Goal: Information Seeking & Learning: Learn about a topic

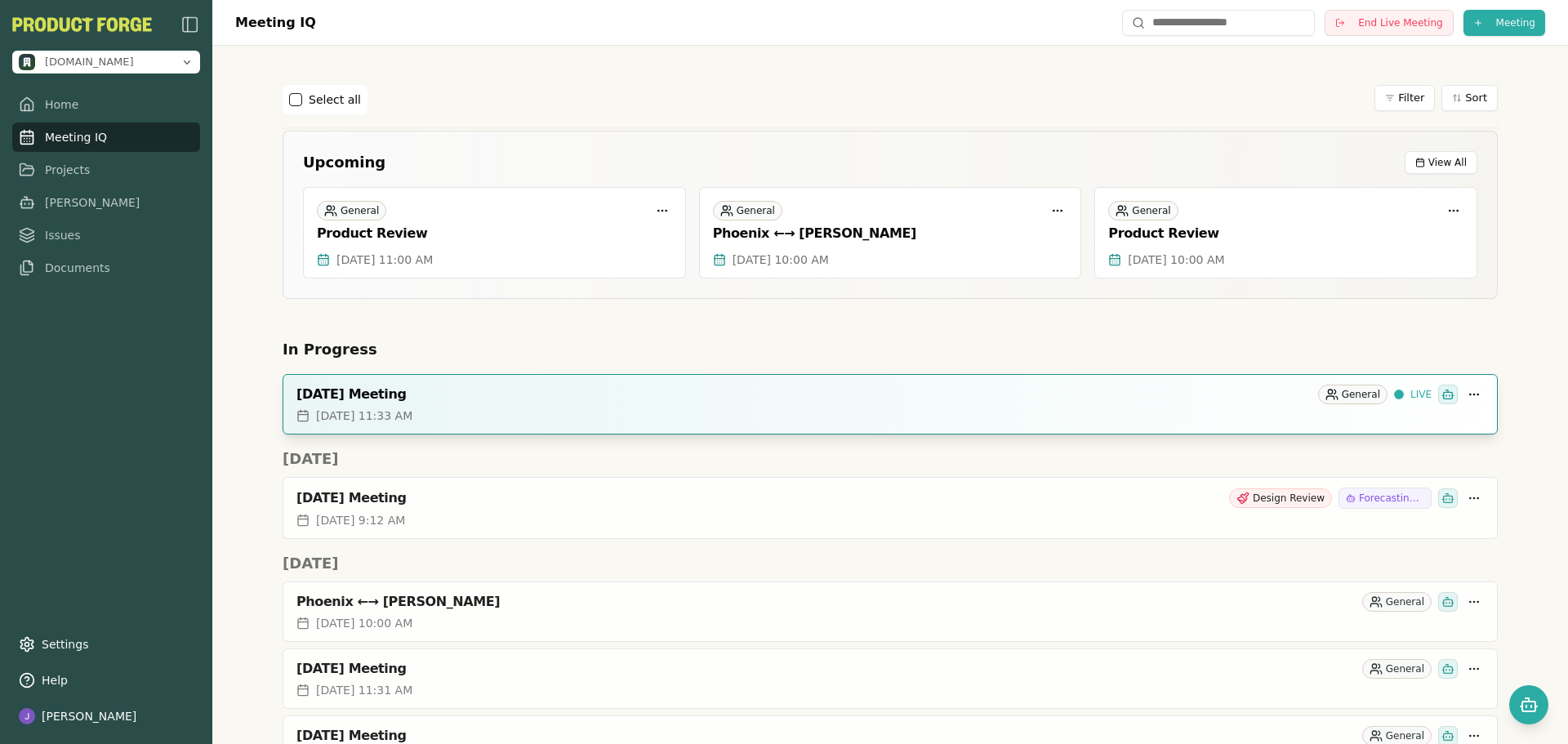
click at [413, 414] on span "[DATE] 11:33 AM" at bounding box center [363, 415] width 96 height 16
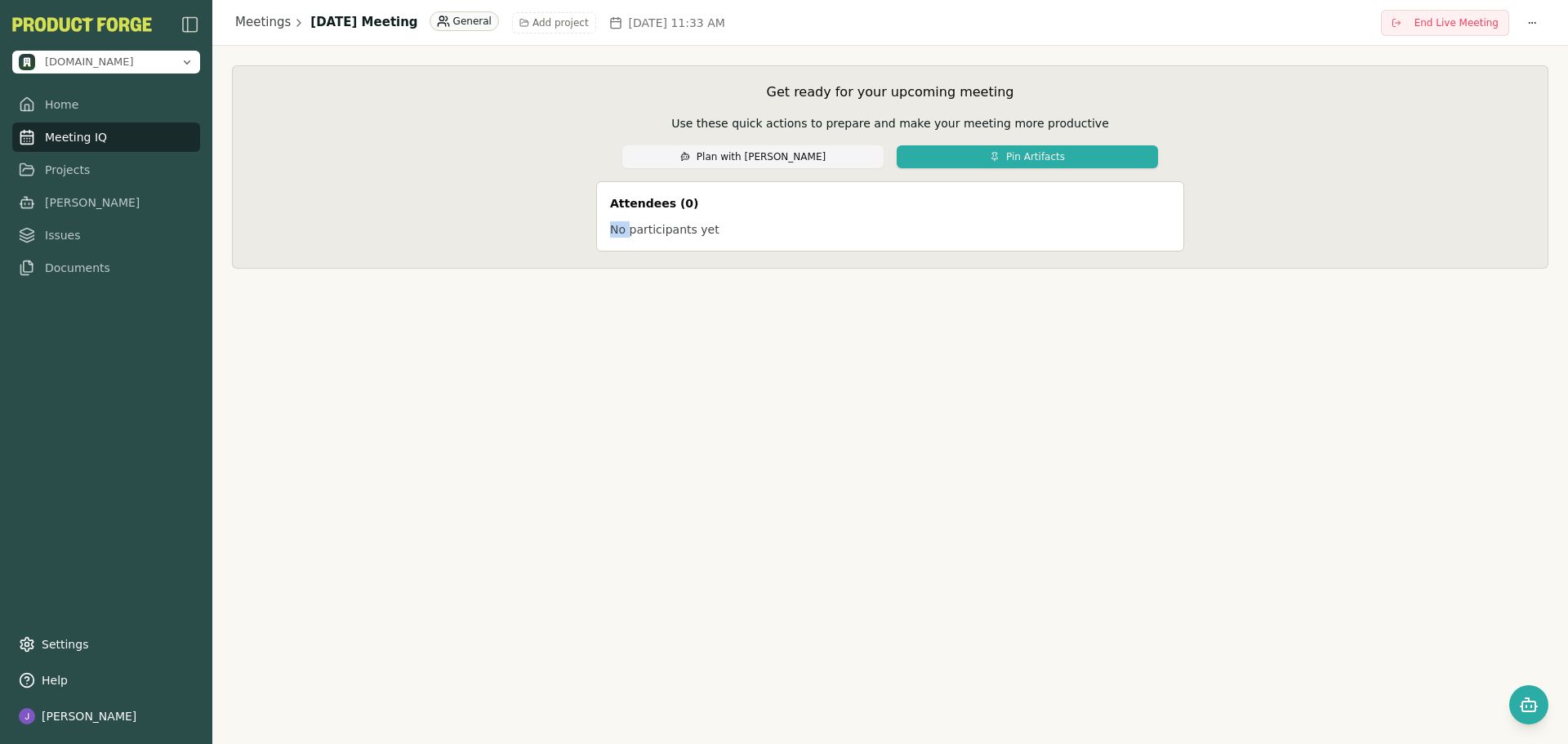
click at [453, 414] on div "Meetings [DATE] Meeting General Add project [DATE] 11:33 AM End Live Meeting Ge…" at bounding box center [889, 372] width 1355 height 744
click at [93, 137] on link "Meeting IQ" at bounding box center [105, 137] width 188 height 29
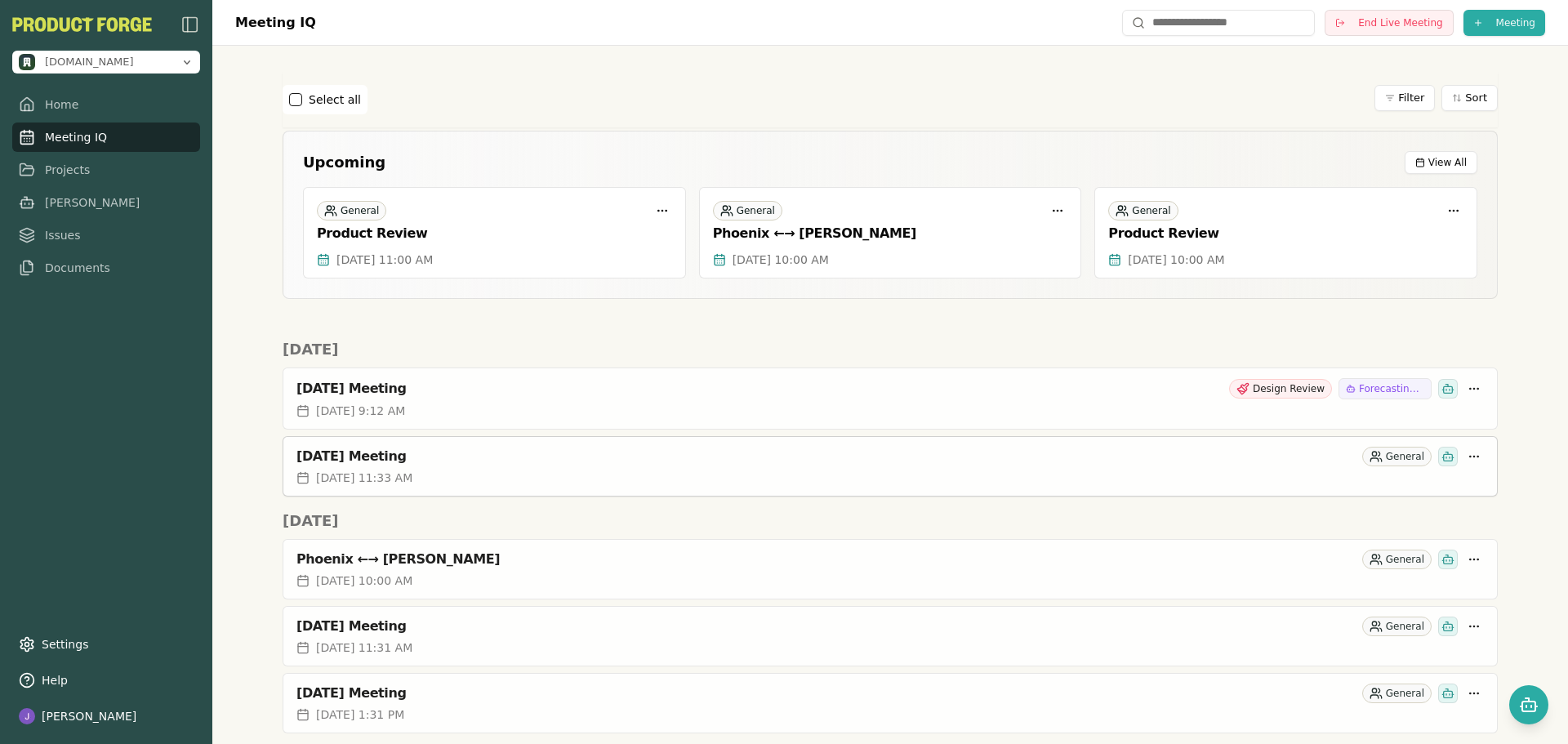
click at [353, 462] on div "[DATE] Meeting" at bounding box center [826, 457] width 1059 height 16
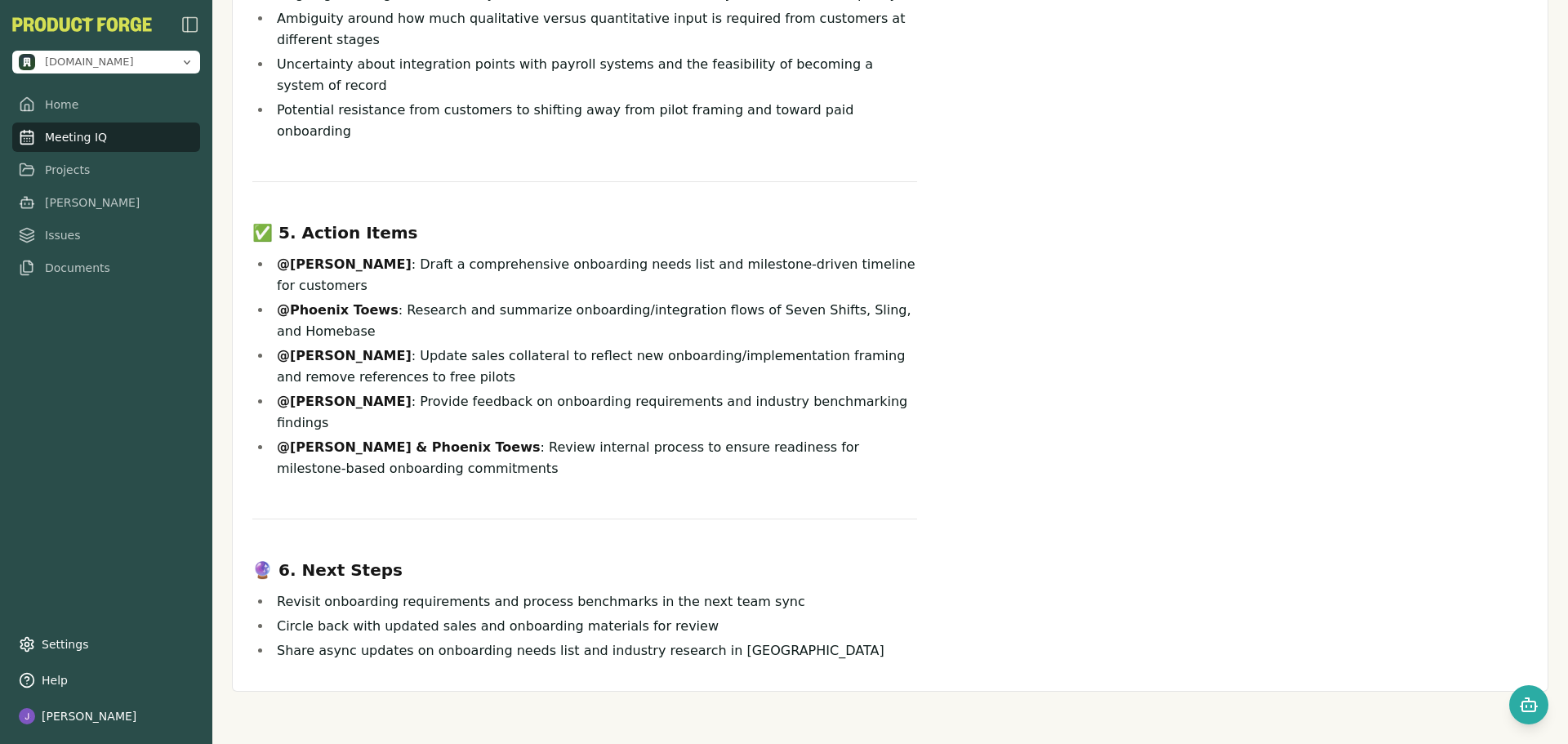
scroll to position [1113, 0]
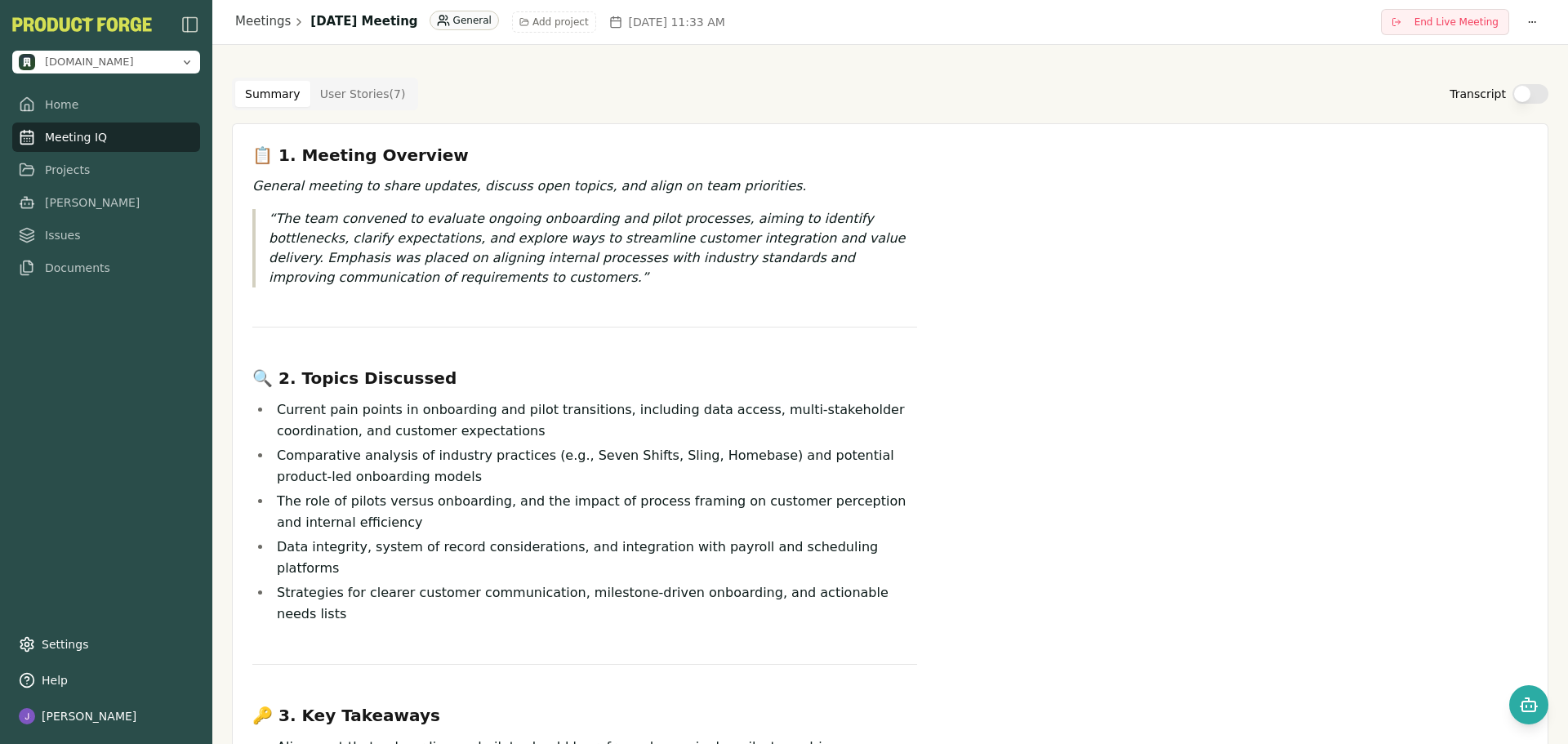
scroll to position [0, 0]
